Goal: Transaction & Acquisition: Purchase product/service

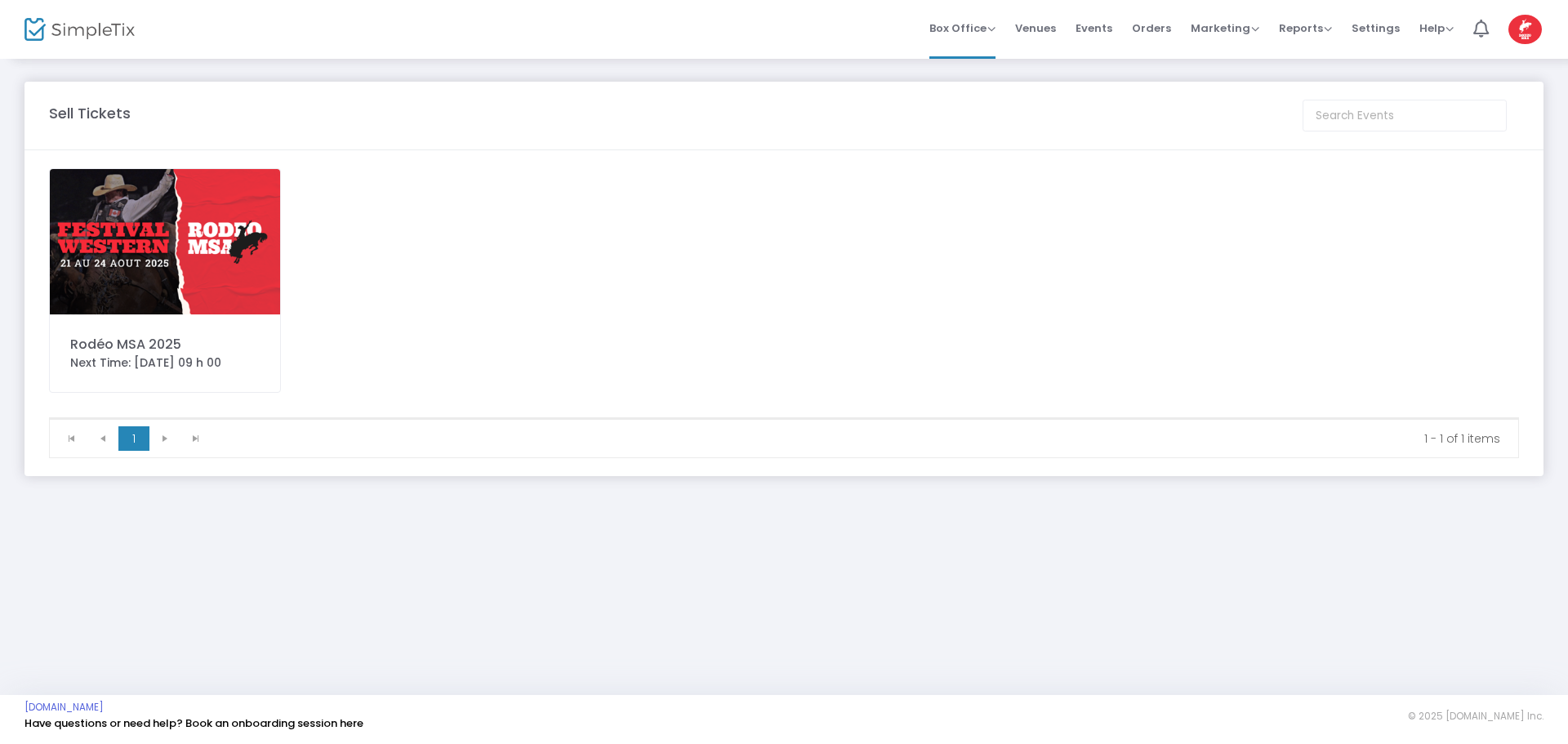
click at [123, 238] on img at bounding box center [165, 241] width 230 height 145
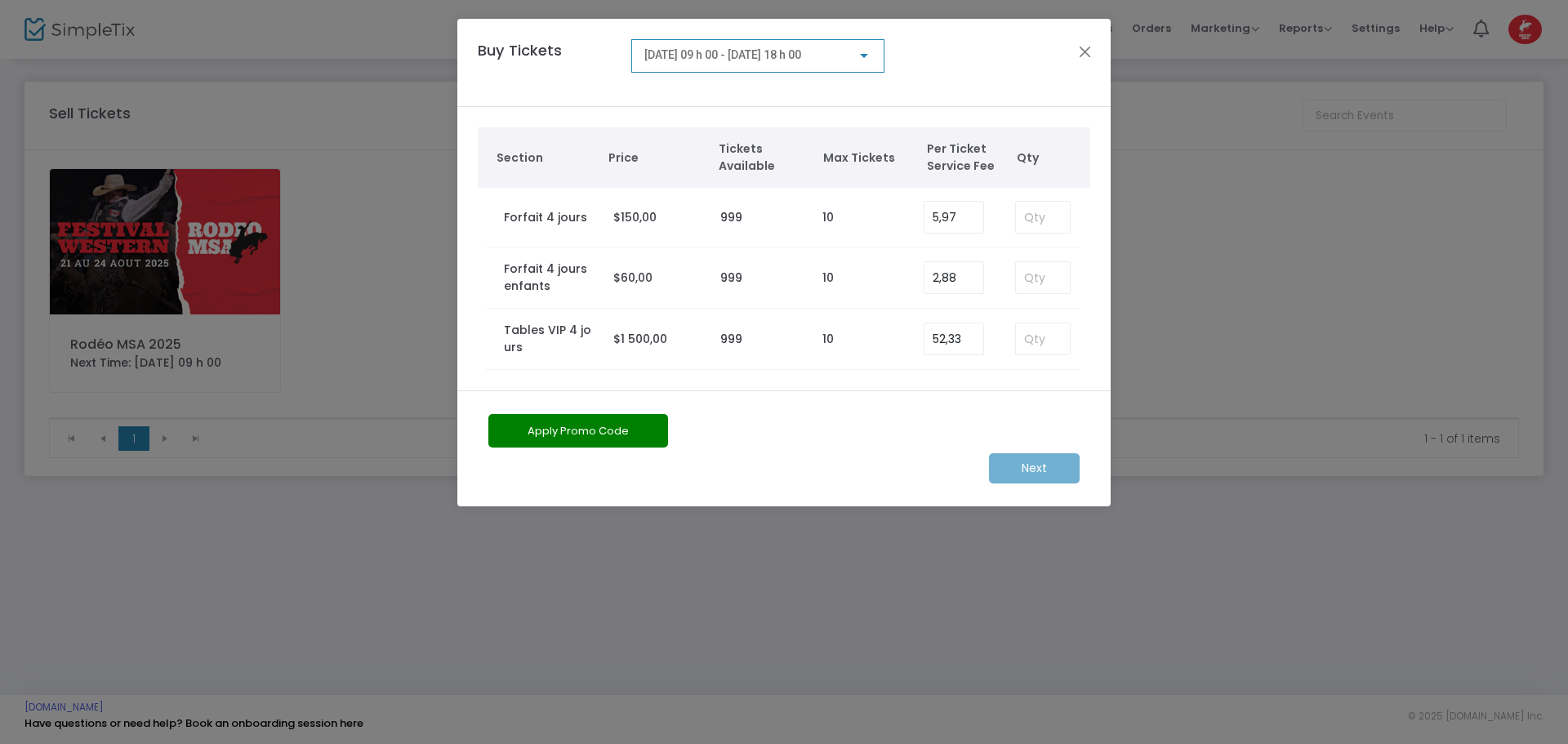
click at [674, 61] on span "[DATE] 09 h 00 - [DATE] 18 h 00" at bounding box center [723, 54] width 157 height 13
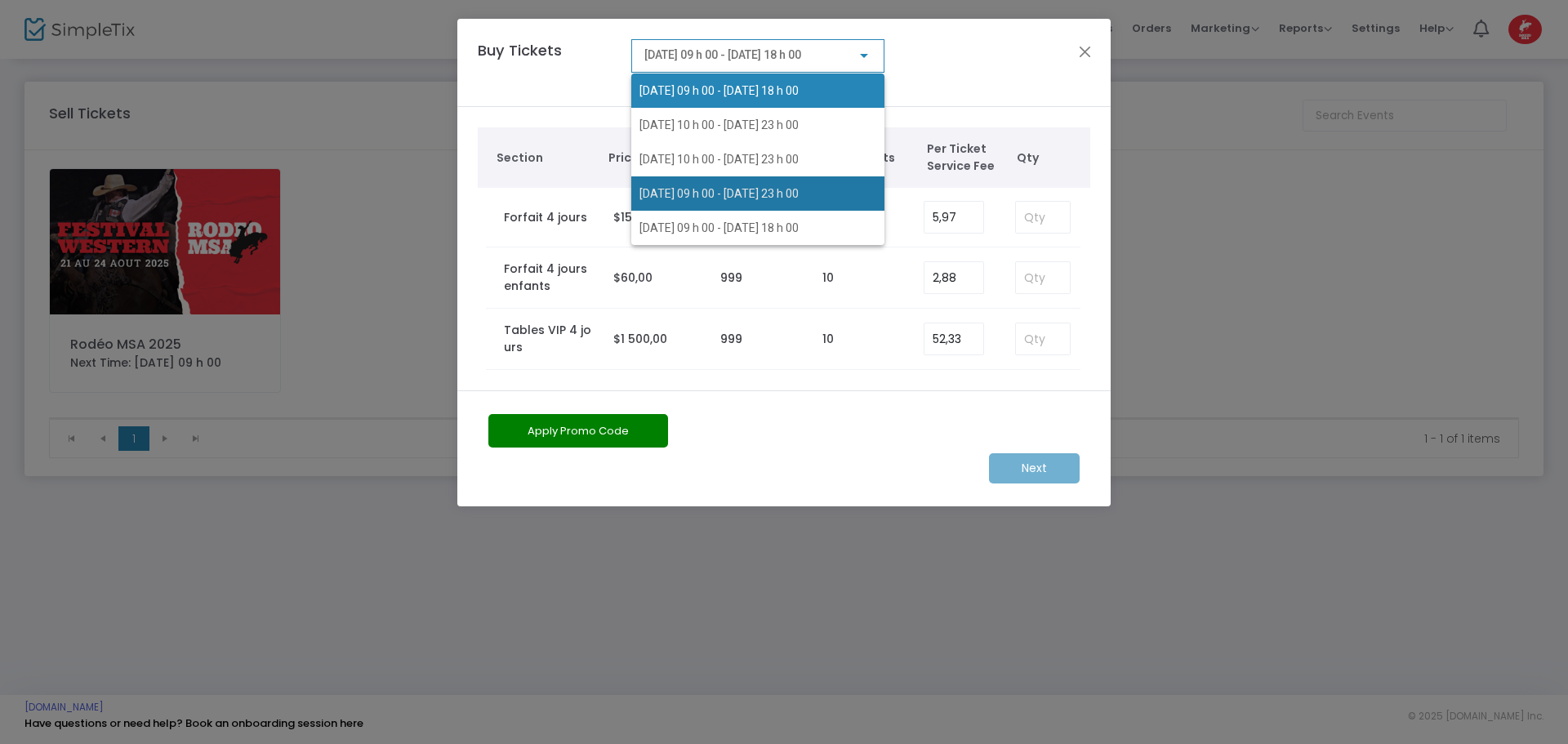
click at [693, 196] on span "[DATE] 09 h 00 - [DATE] 23 h 00" at bounding box center [718, 193] width 159 height 13
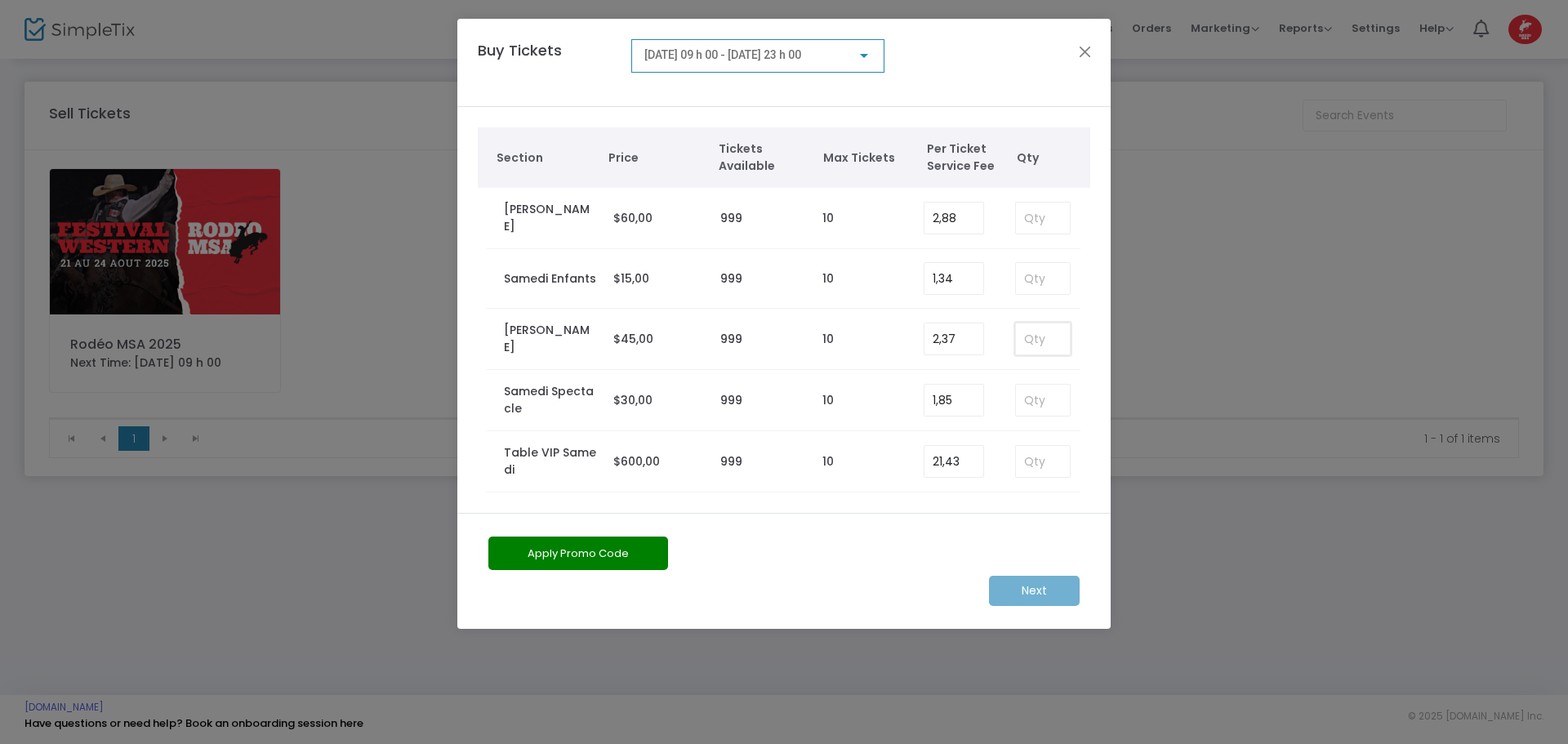
click at [1036, 339] on input at bounding box center [1043, 339] width 54 height 31
type input "3"
click at [1033, 396] on input at bounding box center [1043, 401] width 54 height 31
type input "1"
click at [1039, 588] on m-button "Next" at bounding box center [1034, 591] width 91 height 30
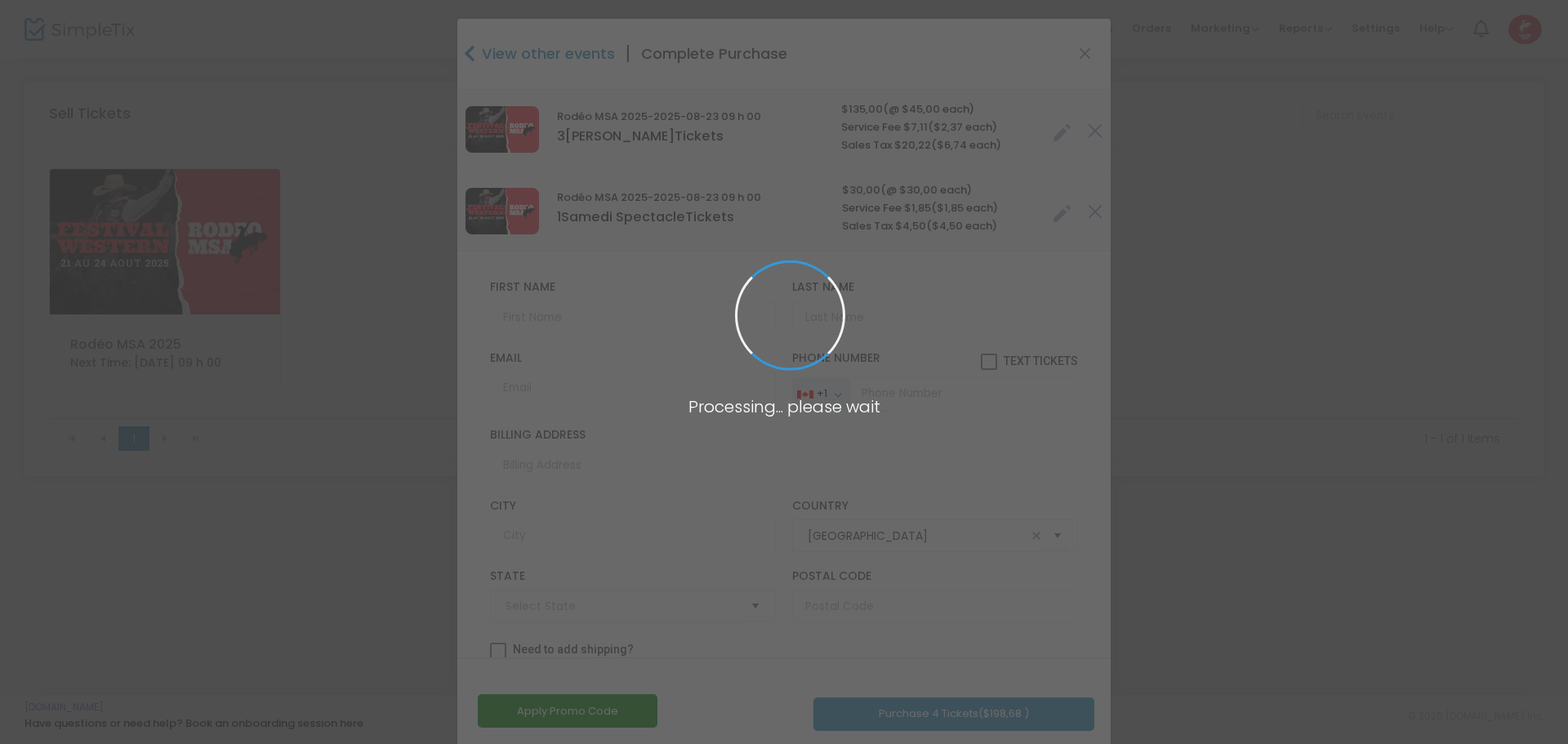
type input "[GEOGRAPHIC_DATA]"
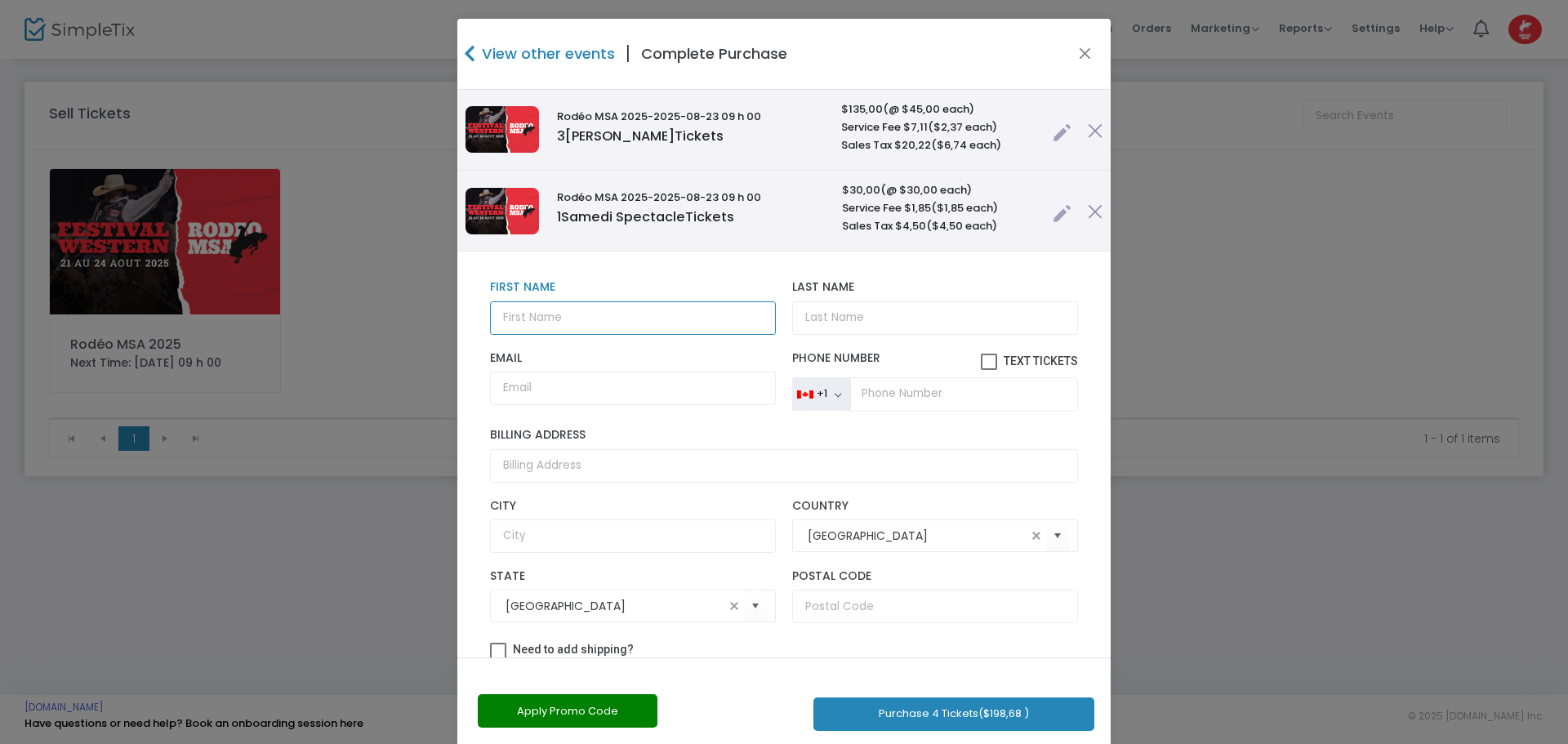
click at [586, 323] on input "text" at bounding box center [633, 318] width 286 height 33
drag, startPoint x: 571, startPoint y: 311, endPoint x: 353, endPoint y: 328, distance: 218.7
click at [353, 328] on ngb-modal-window "View other events | Complete Purchase Rodéo MSA 2025 -2025-08-23 09 h 00 3 Same…" at bounding box center [784, 372] width 1568 height 744
type input "e"
type input "[PERSON_NAME]"
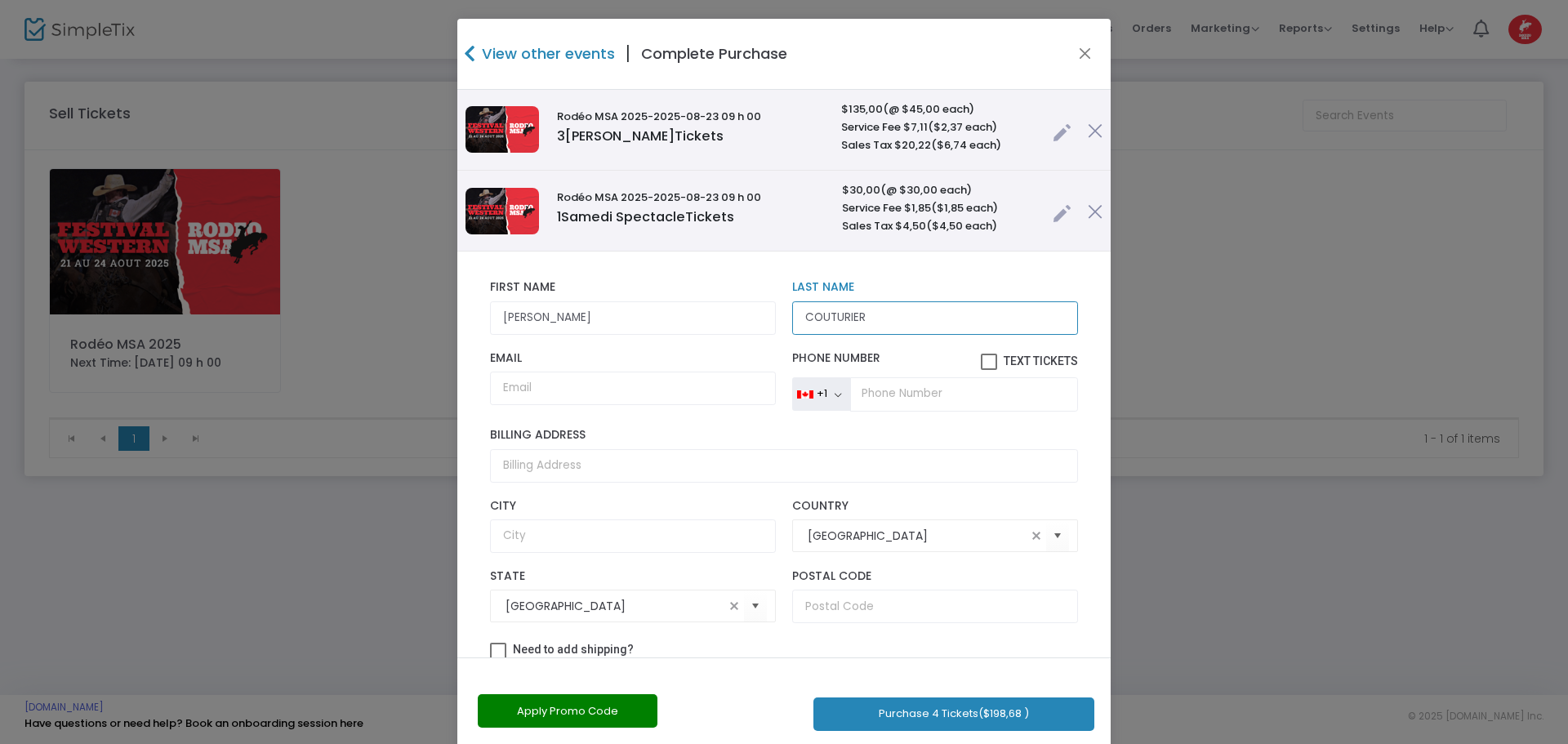
type input "COUTURIER"
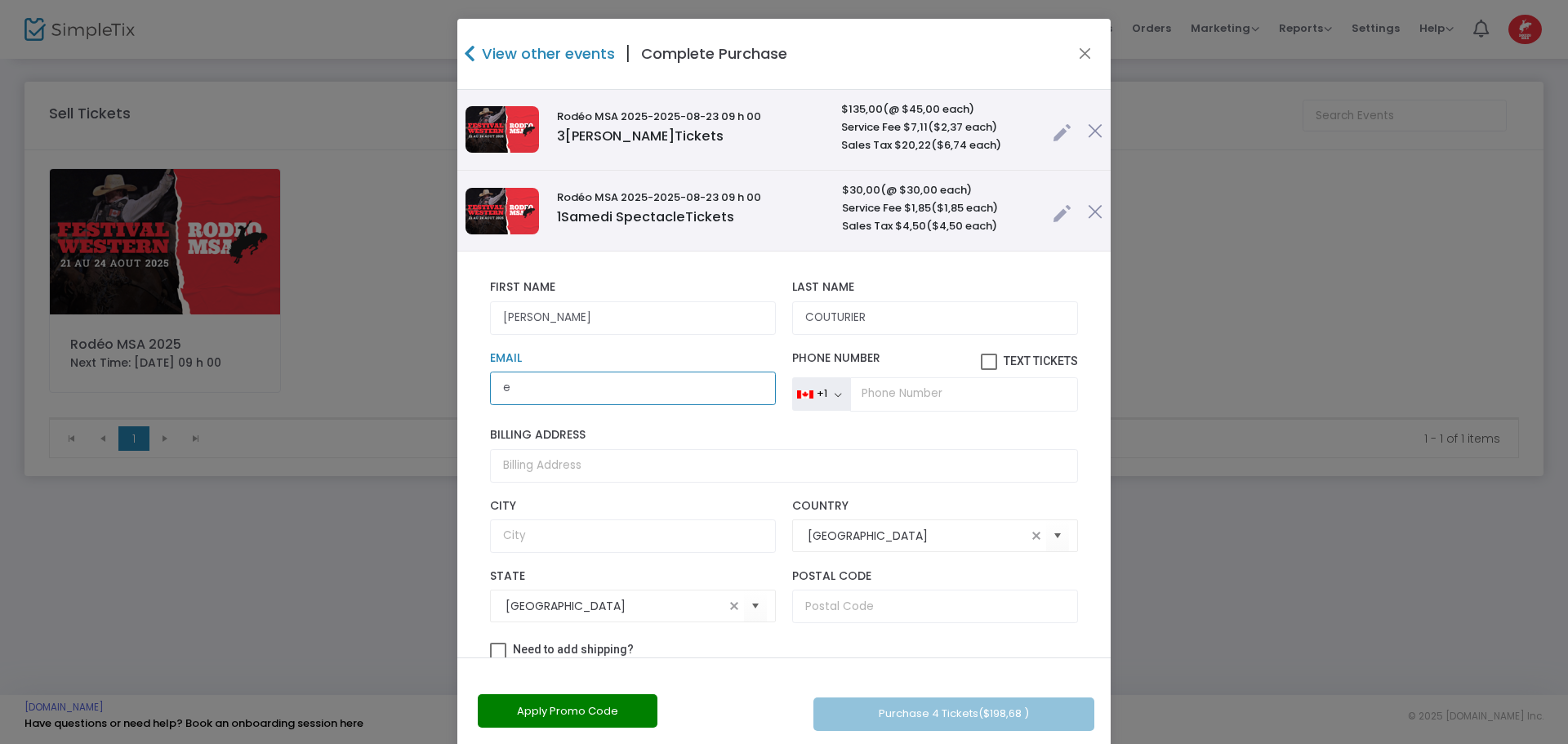
type input "[PERSON_NAME][EMAIL_ADDRESS][DOMAIN_NAME]"
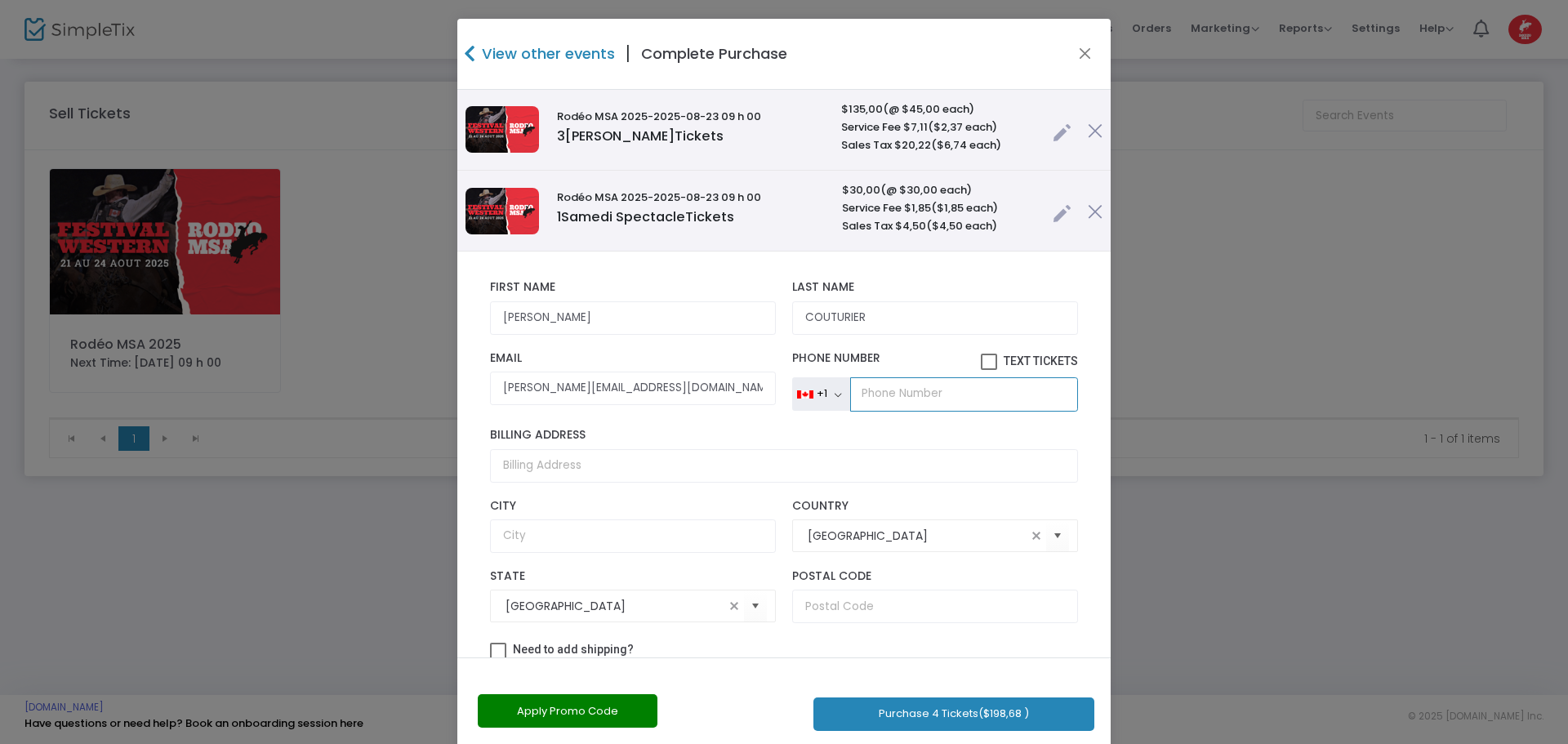
click at [876, 401] on input "tel" at bounding box center [964, 394] width 228 height 34
type input "[PHONE_NUMBER]"
click at [980, 358] on span at bounding box center [988, 362] width 17 height 17
click at [988, 370] on input "Text Tickets" at bounding box center [988, 370] width 1 height 1
checkbox input "true"
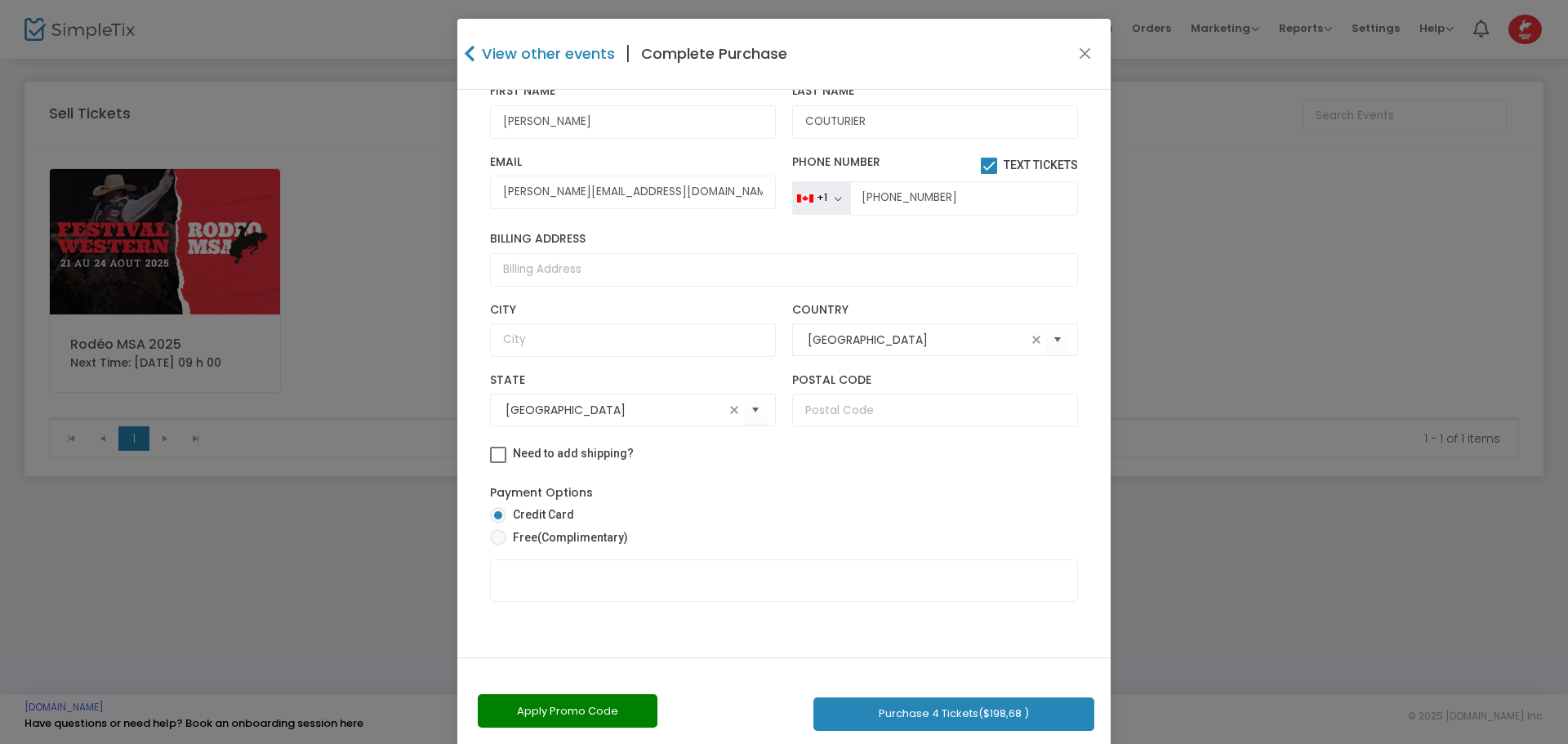
scroll to position [29, 0]
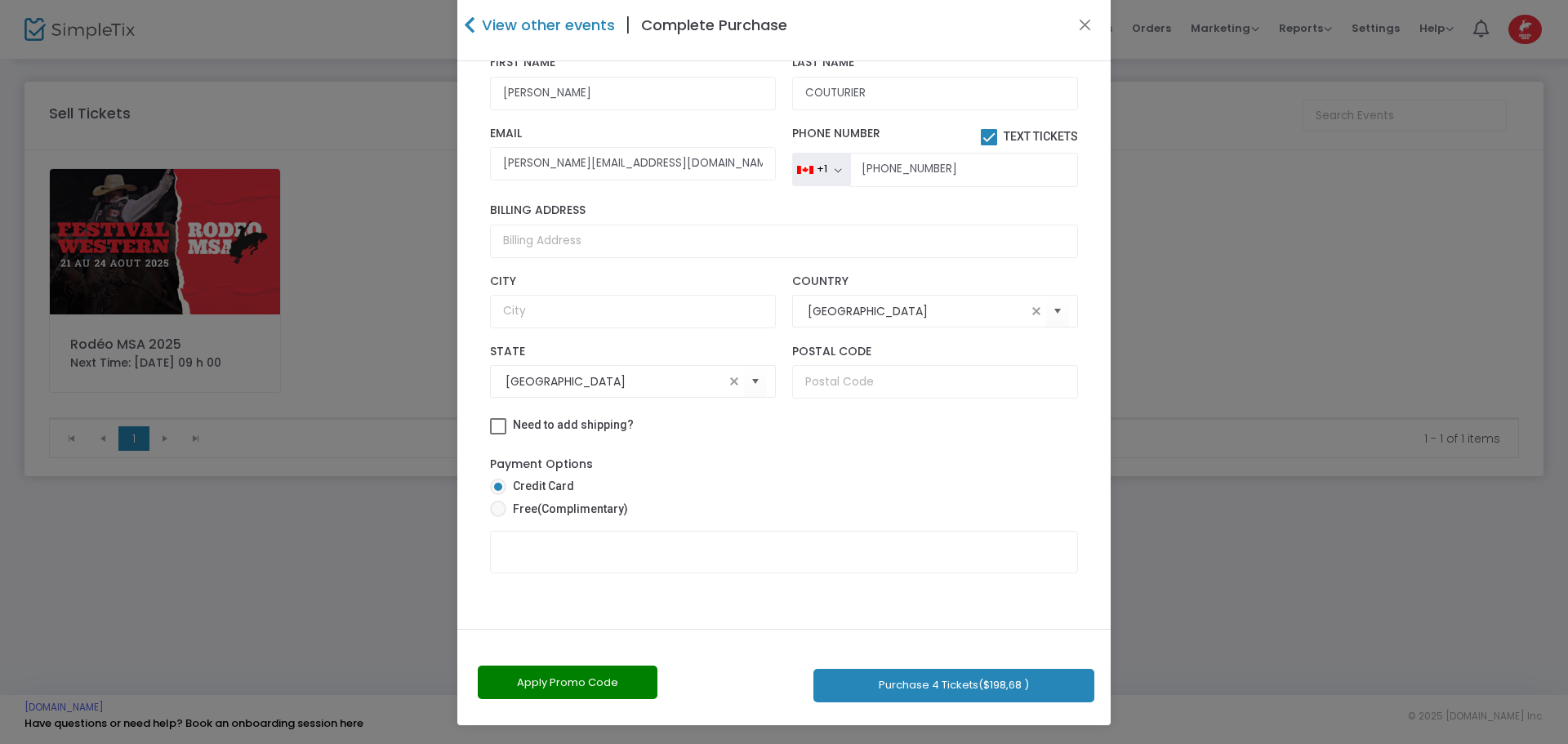
click at [878, 685] on button "Purchase 4 Tickets ($198,68 )" at bounding box center [953, 686] width 281 height 33
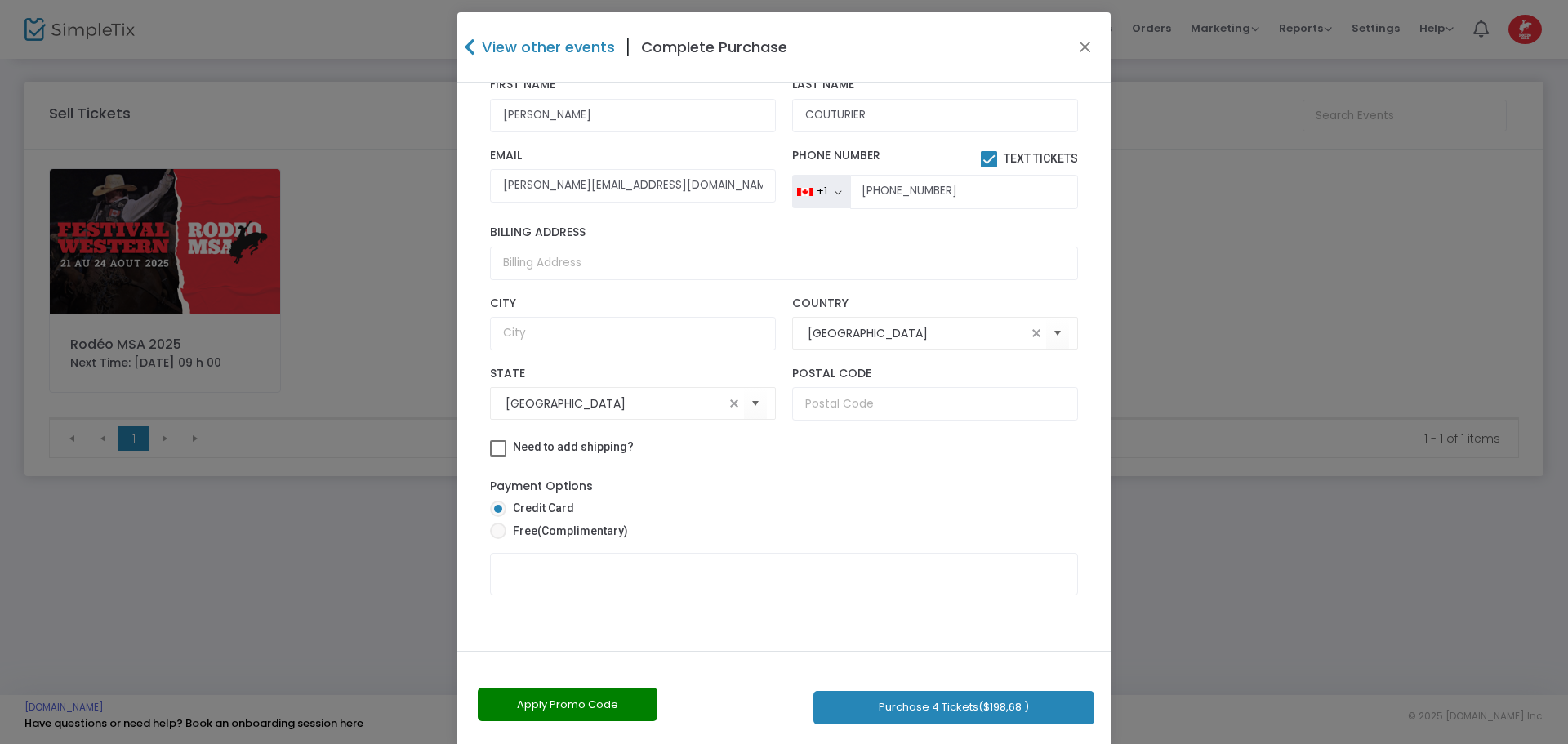
scroll to position [0, 0]
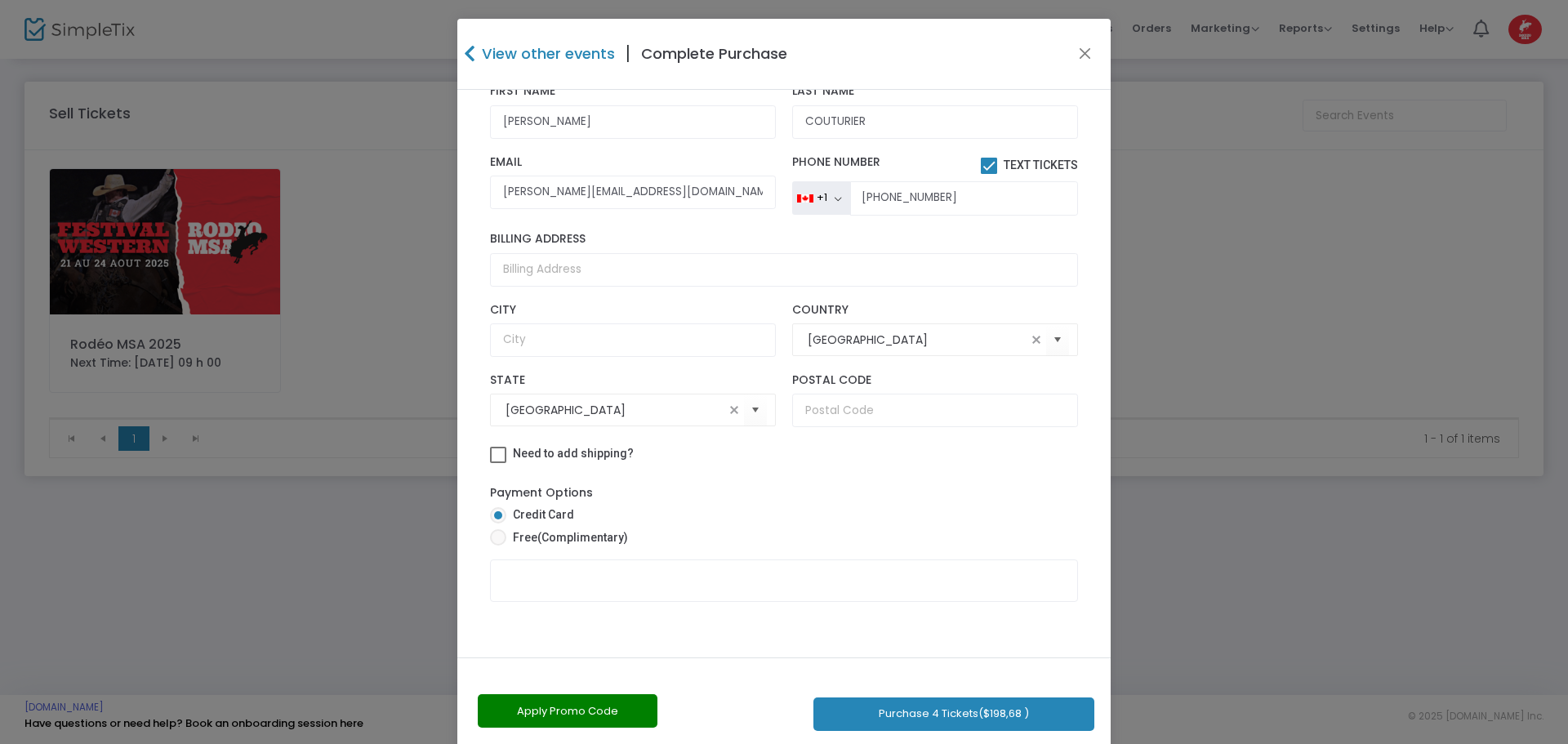
click at [545, 48] on h4 "View other events" at bounding box center [547, 53] width 138 height 22
